Goal: Task Accomplishment & Management: Use online tool/utility

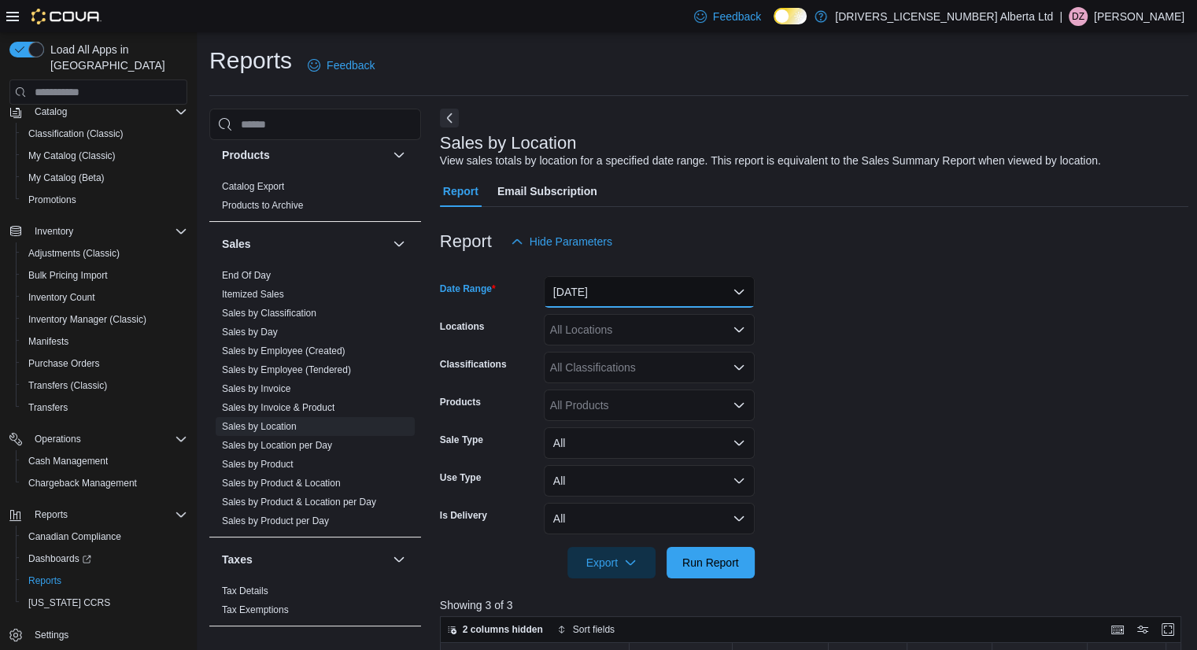
click at [656, 297] on button "[DATE]" at bounding box center [649, 291] width 211 height 31
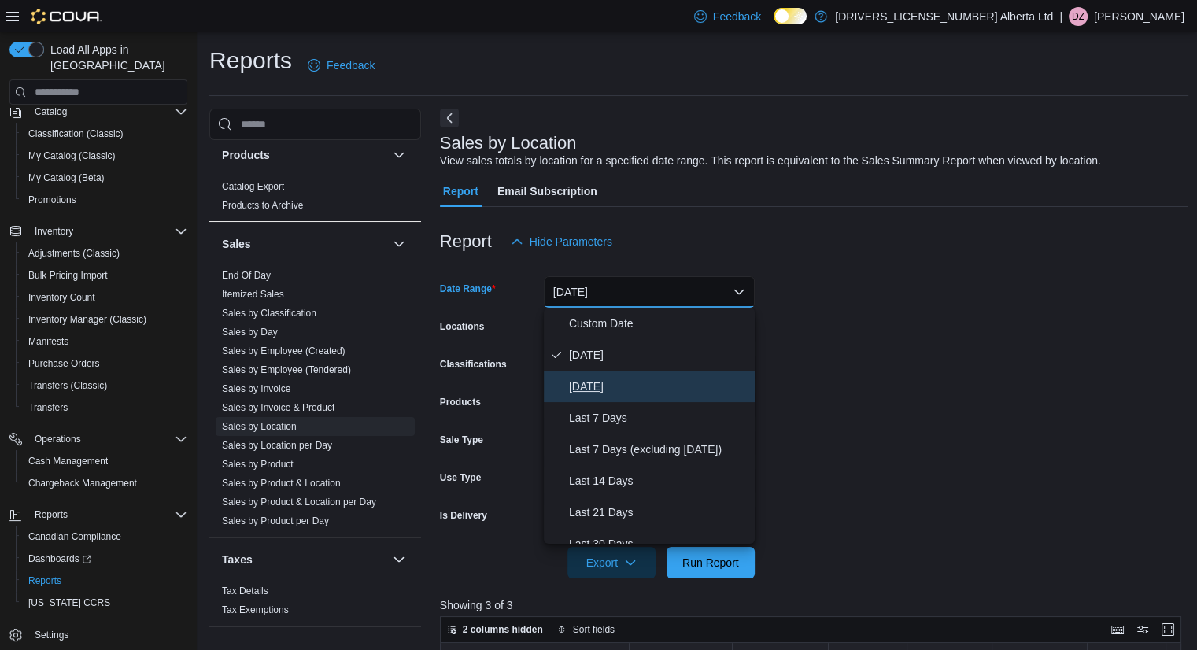
click at [589, 397] on button "[DATE]" at bounding box center [649, 386] width 211 height 31
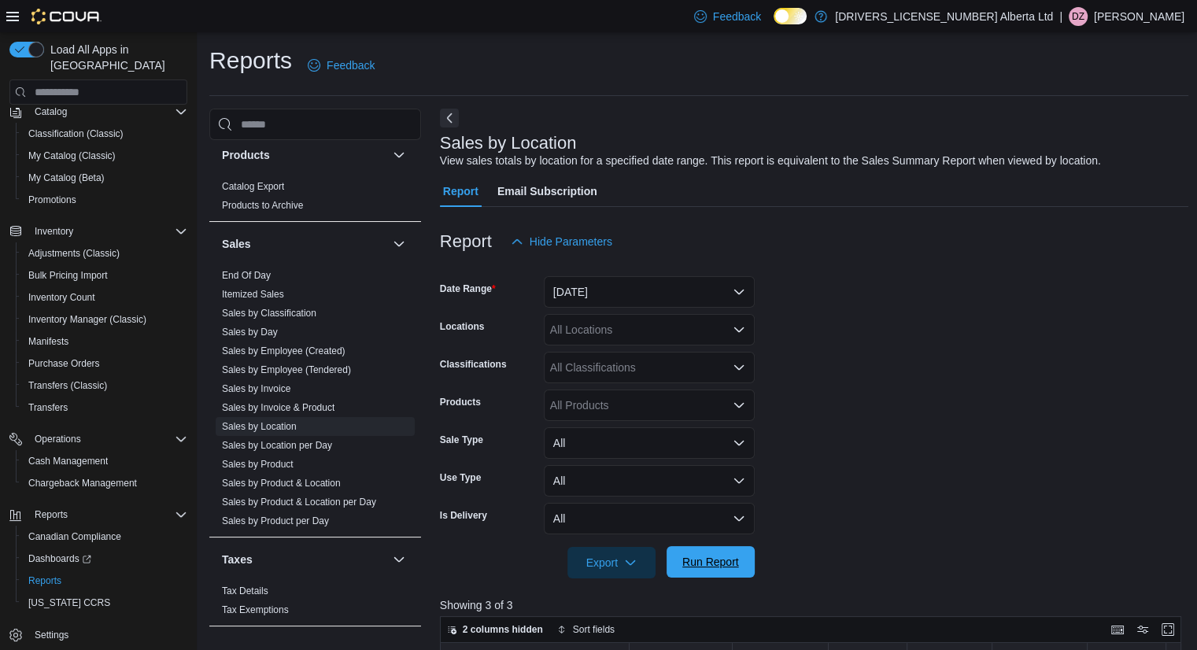
click at [711, 555] on span "Run Report" at bounding box center [710, 561] width 69 height 31
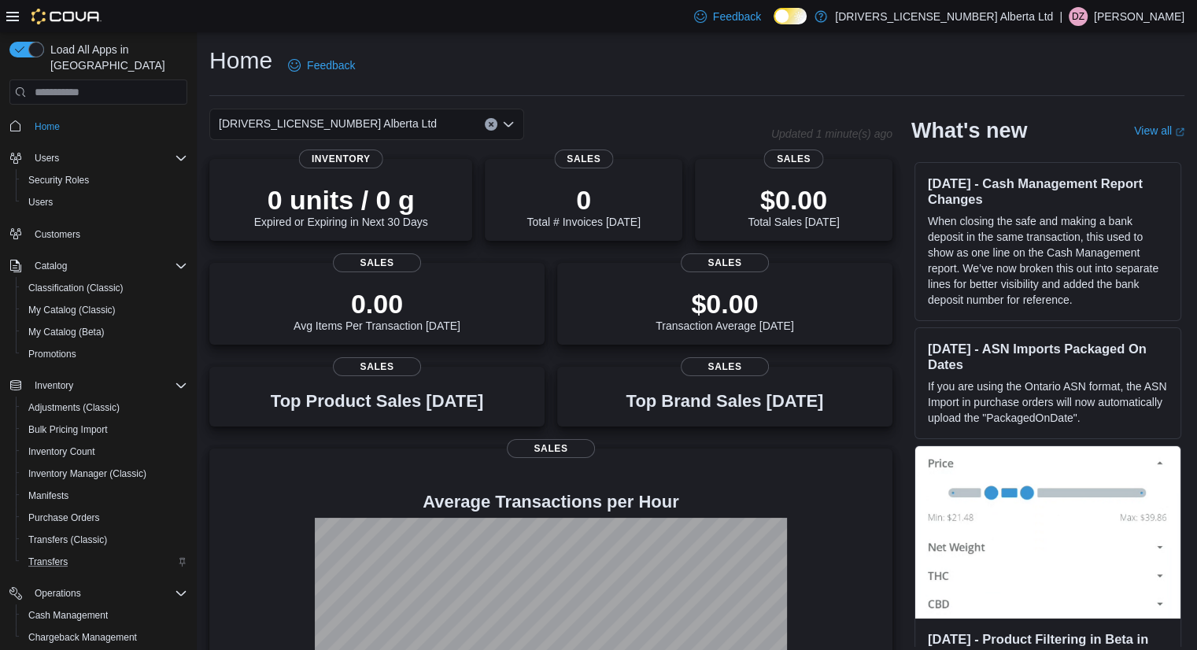
scroll to position [154, 0]
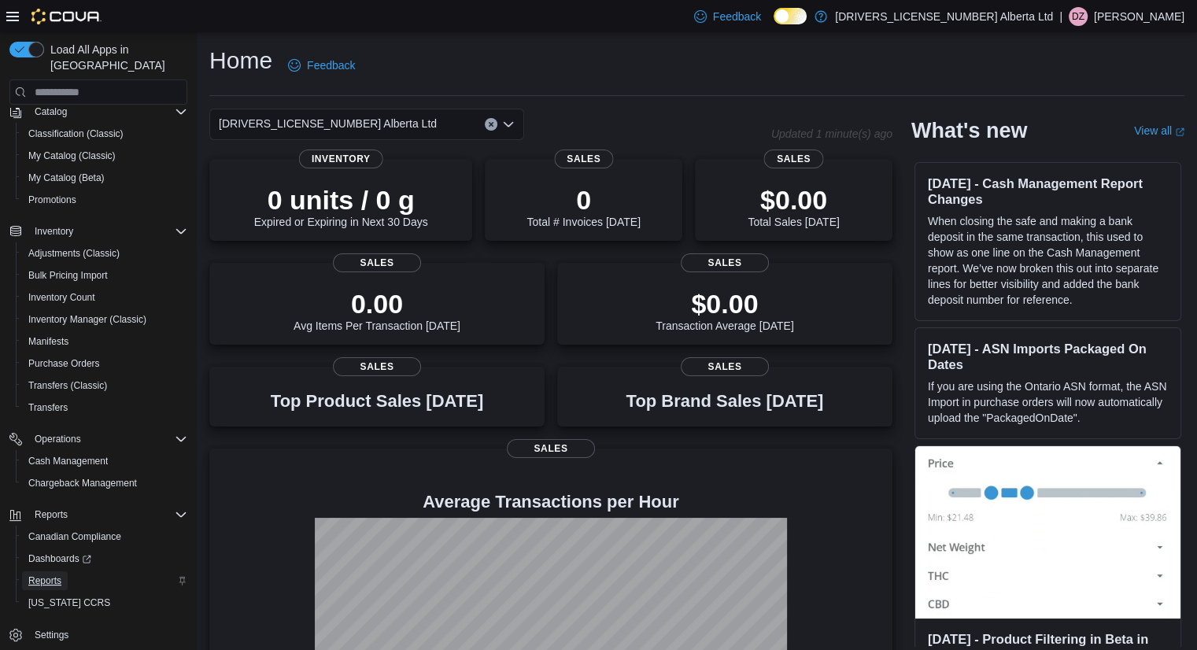
click at [54, 574] on span "Reports" at bounding box center [44, 580] width 33 height 13
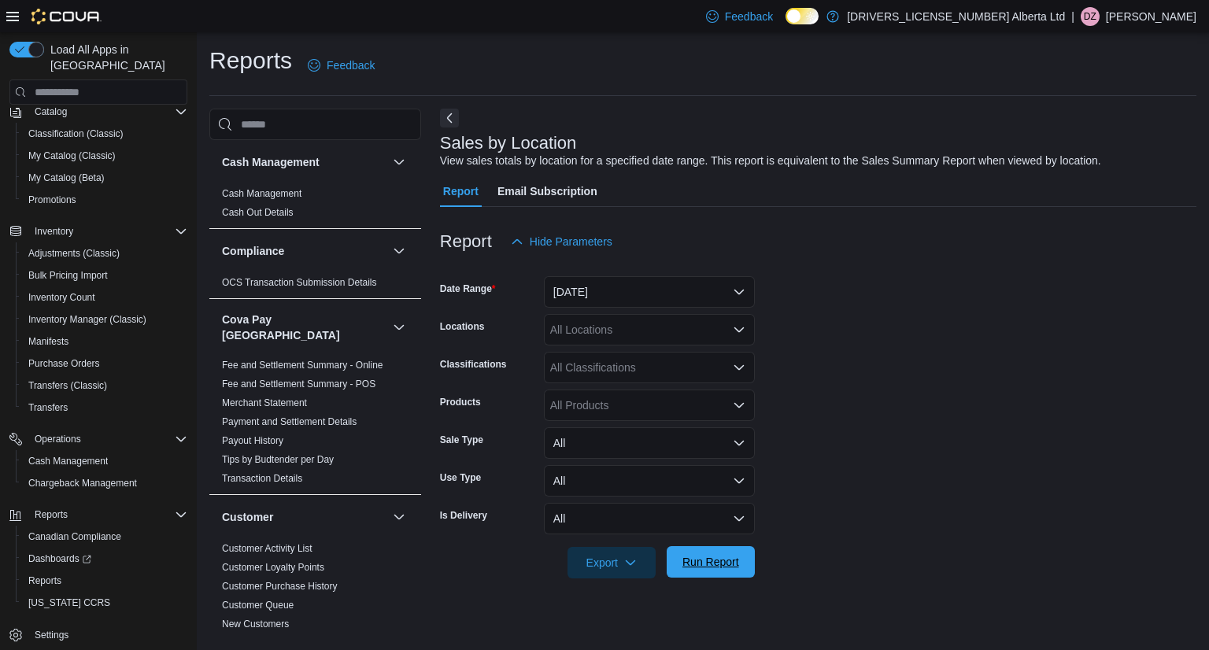
click at [699, 558] on span "Run Report" at bounding box center [710, 562] width 57 height 16
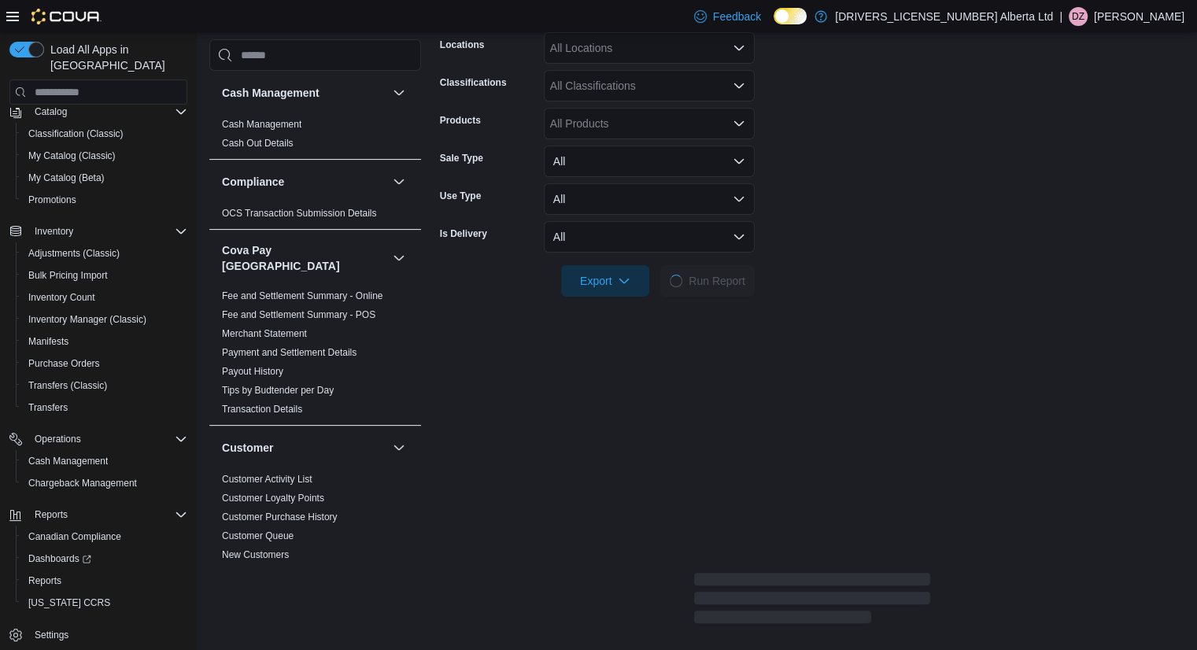
scroll to position [472, 0]
